Goal: Information Seeking & Learning: Learn about a topic

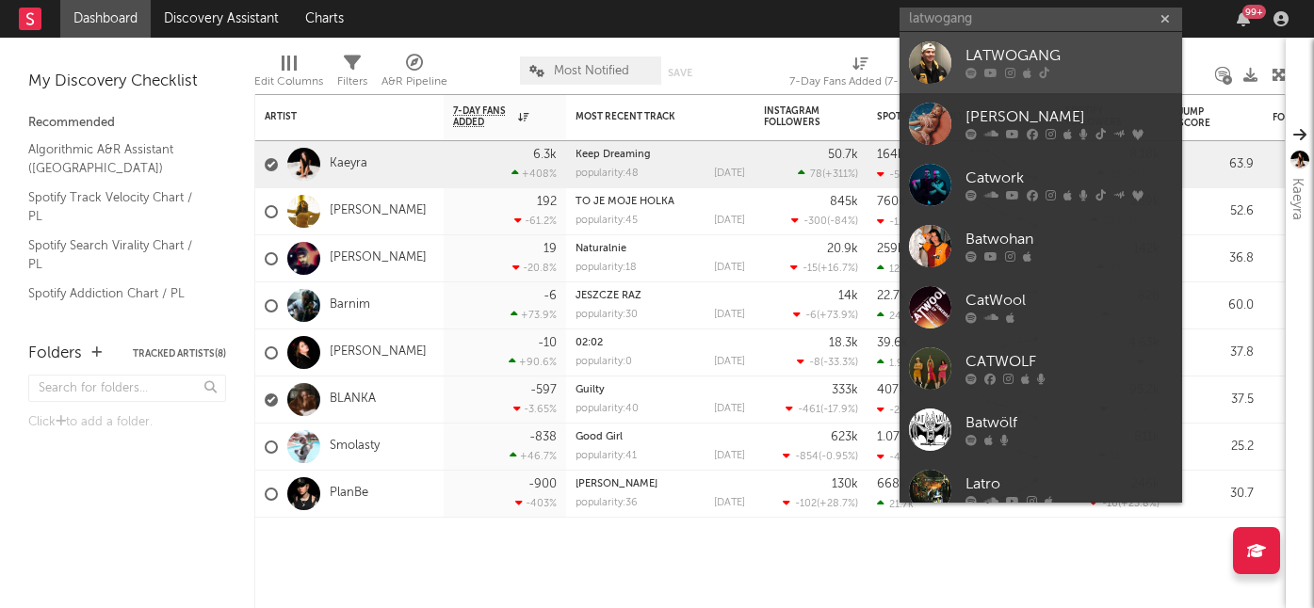
type input "latwogang"
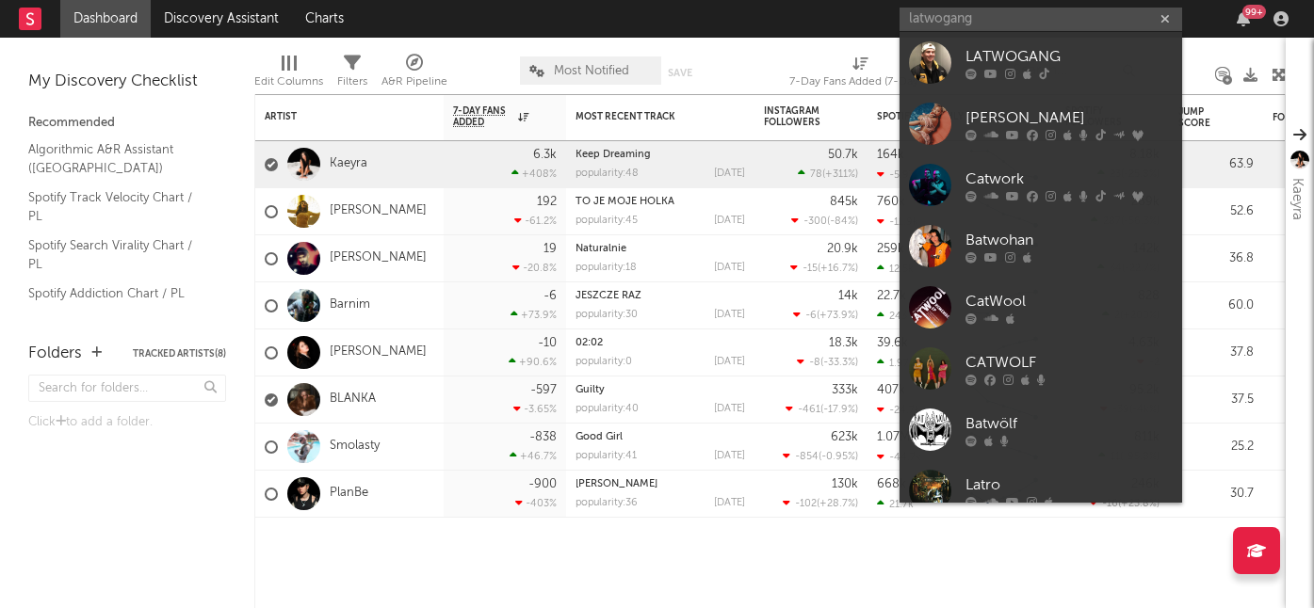
click at [1013, 54] on div "LATWOGANG" at bounding box center [1068, 56] width 207 height 23
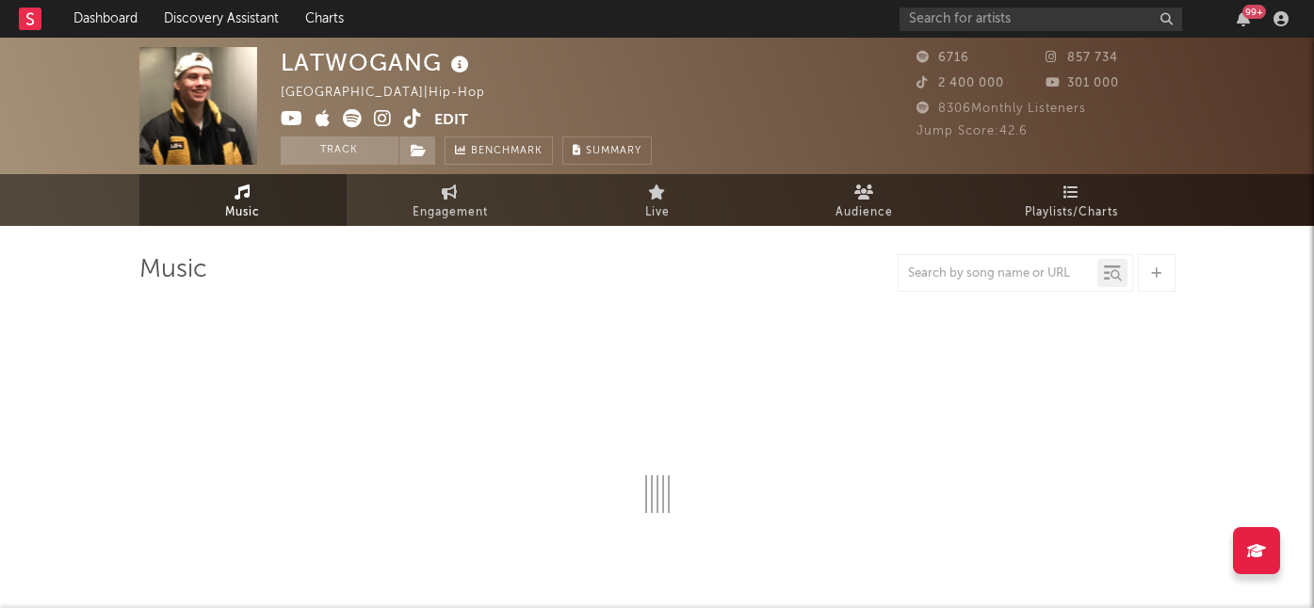
select select "6m"
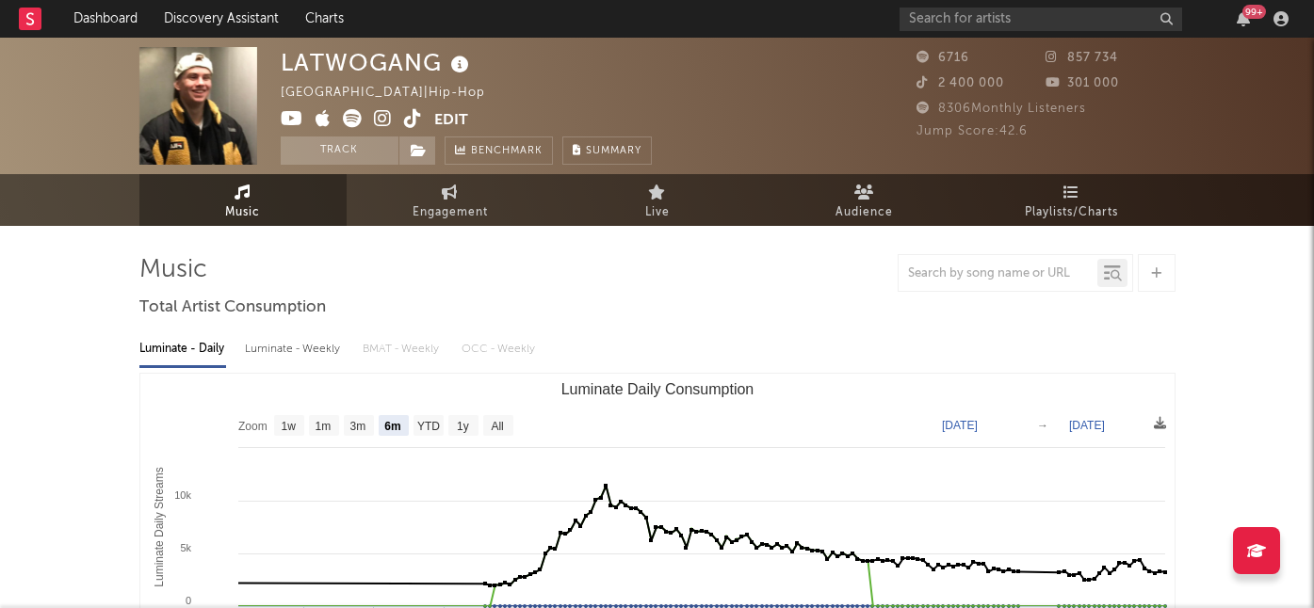
drag, startPoint x: 1094, startPoint y: 209, endPoint x: 1210, endPoint y: 305, distance: 150.5
click at [1094, 209] on span "Playlists/Charts" at bounding box center [1070, 213] width 93 height 23
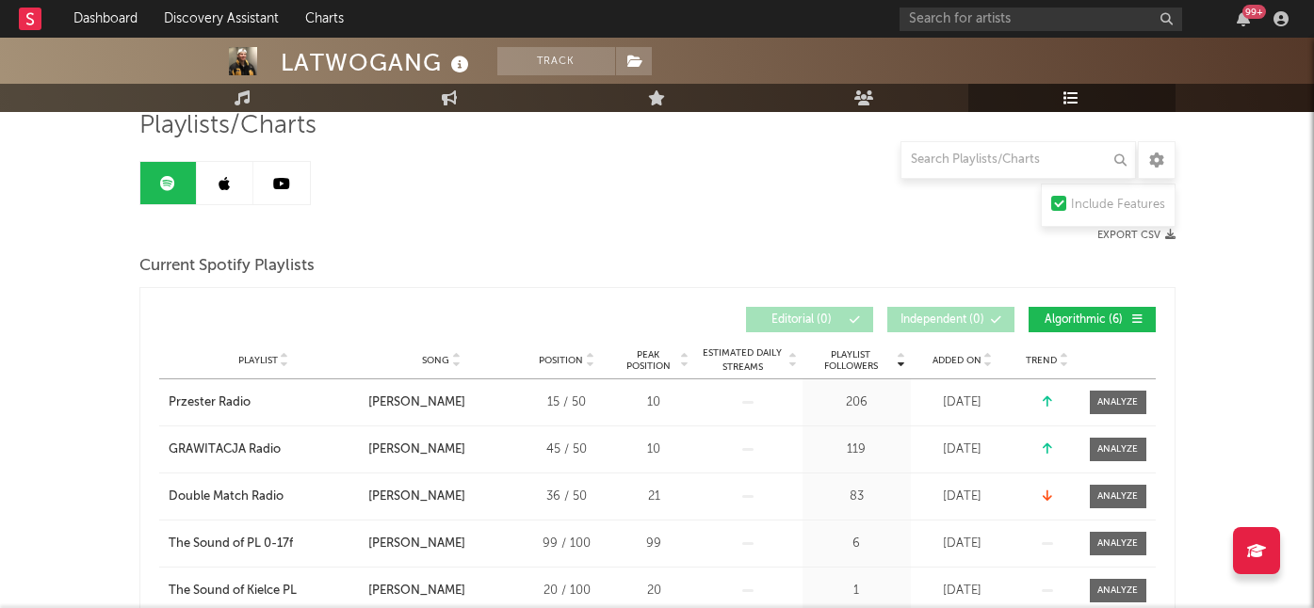
scroll to position [190, 0]
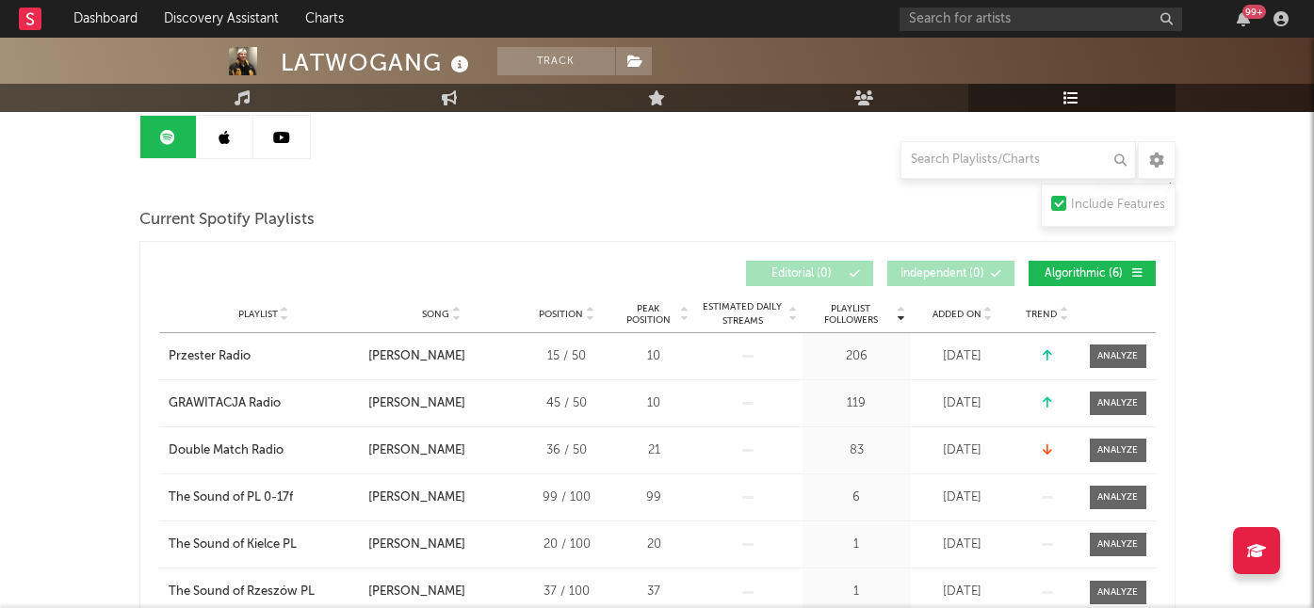
click at [967, 312] on span "Added On" at bounding box center [956, 314] width 49 height 11
click at [960, 310] on span "Added On" at bounding box center [956, 314] width 49 height 11
click at [954, 321] on div "Added On" at bounding box center [962, 314] width 94 height 14
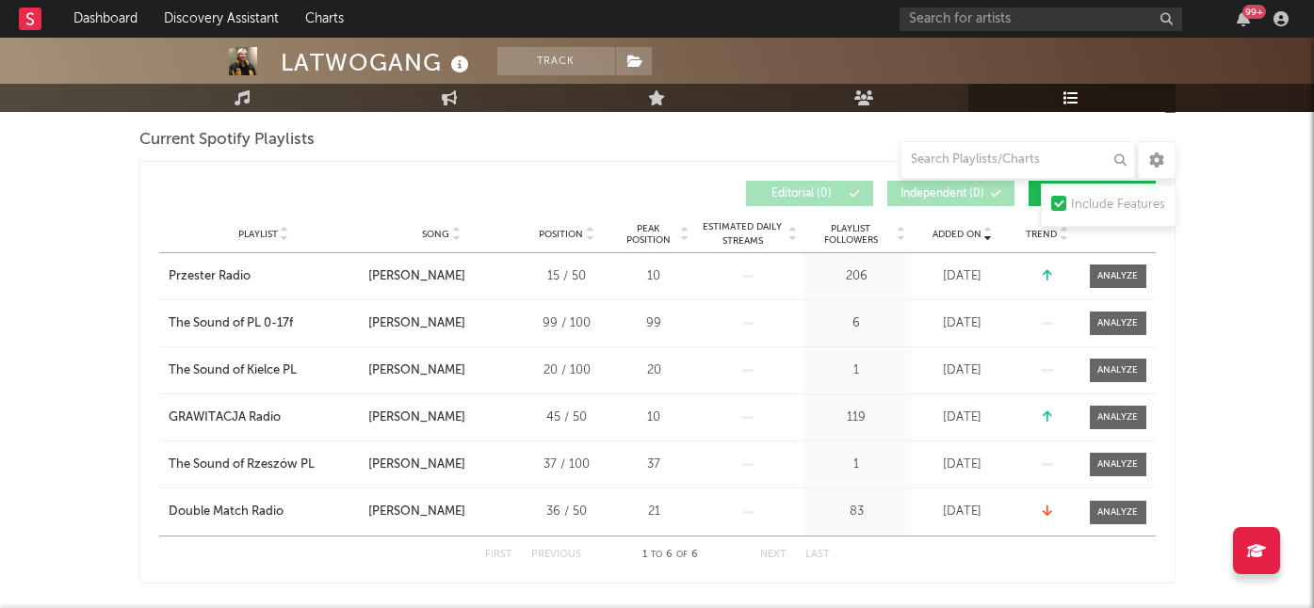
scroll to position [274, 0]
